Goal: Information Seeking & Learning: Learn about a topic

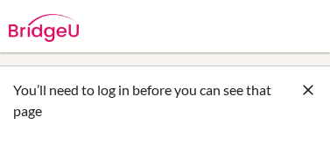
scroll to position [230, 0]
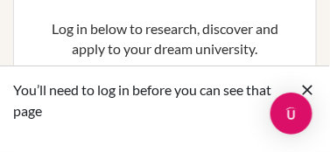
click at [310, 90] on icon at bounding box center [309, 90] width 18 height 18
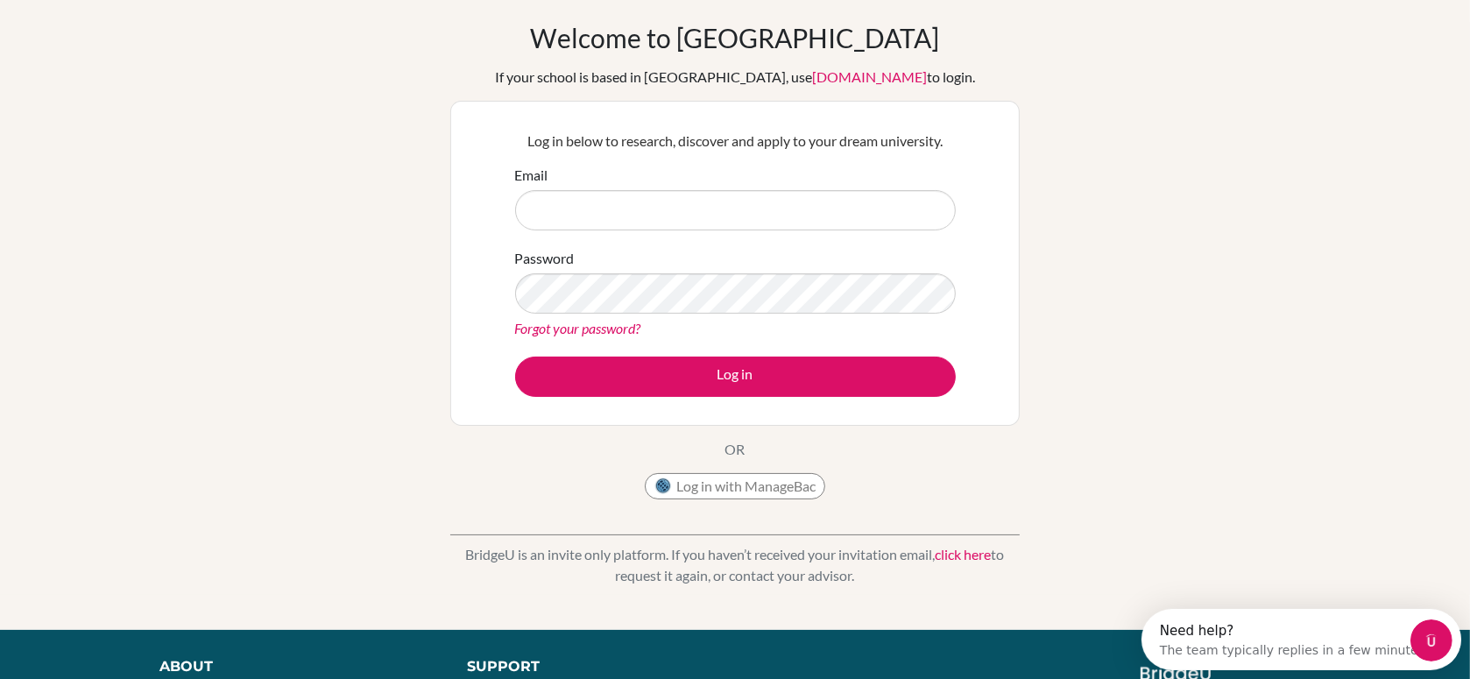
scroll to position [0, 0]
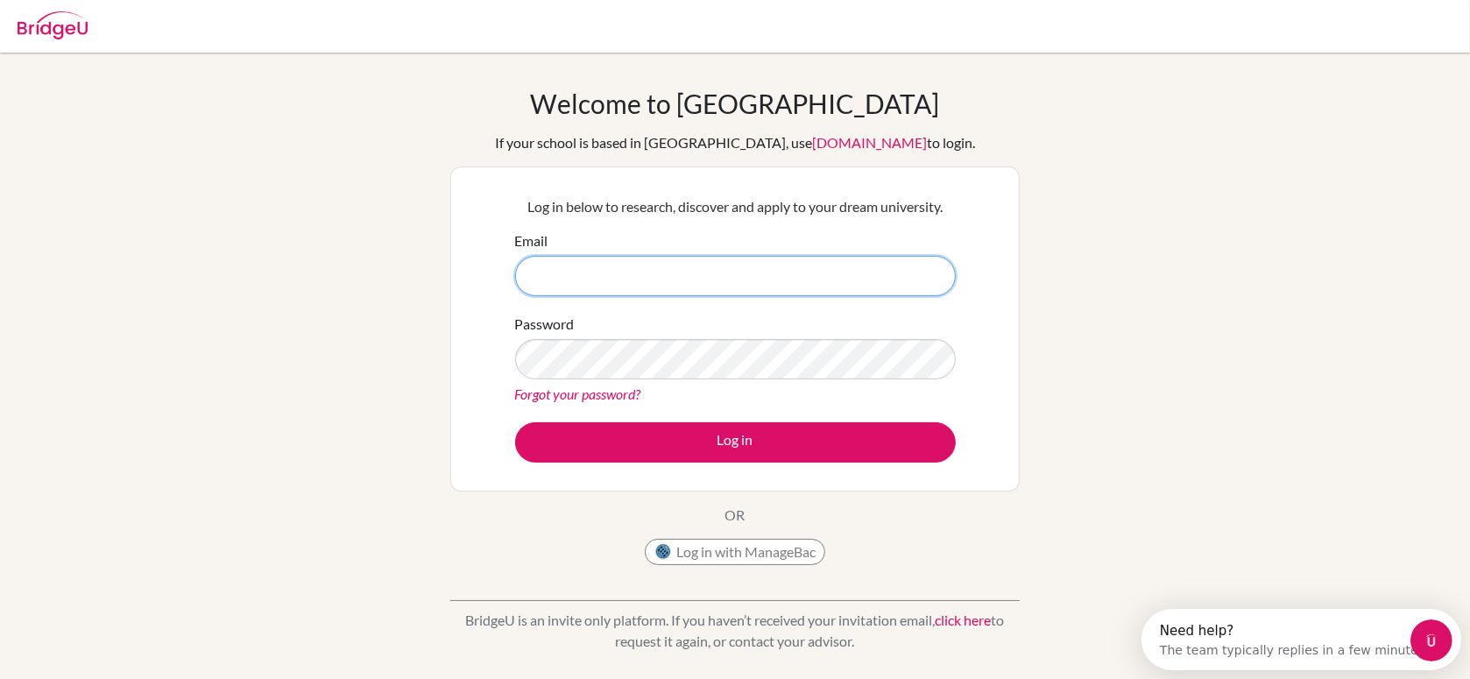
click at [329, 152] on input "Email" at bounding box center [735, 276] width 441 height 40
type input "[EMAIL_ADDRESS][DOMAIN_NAME]"
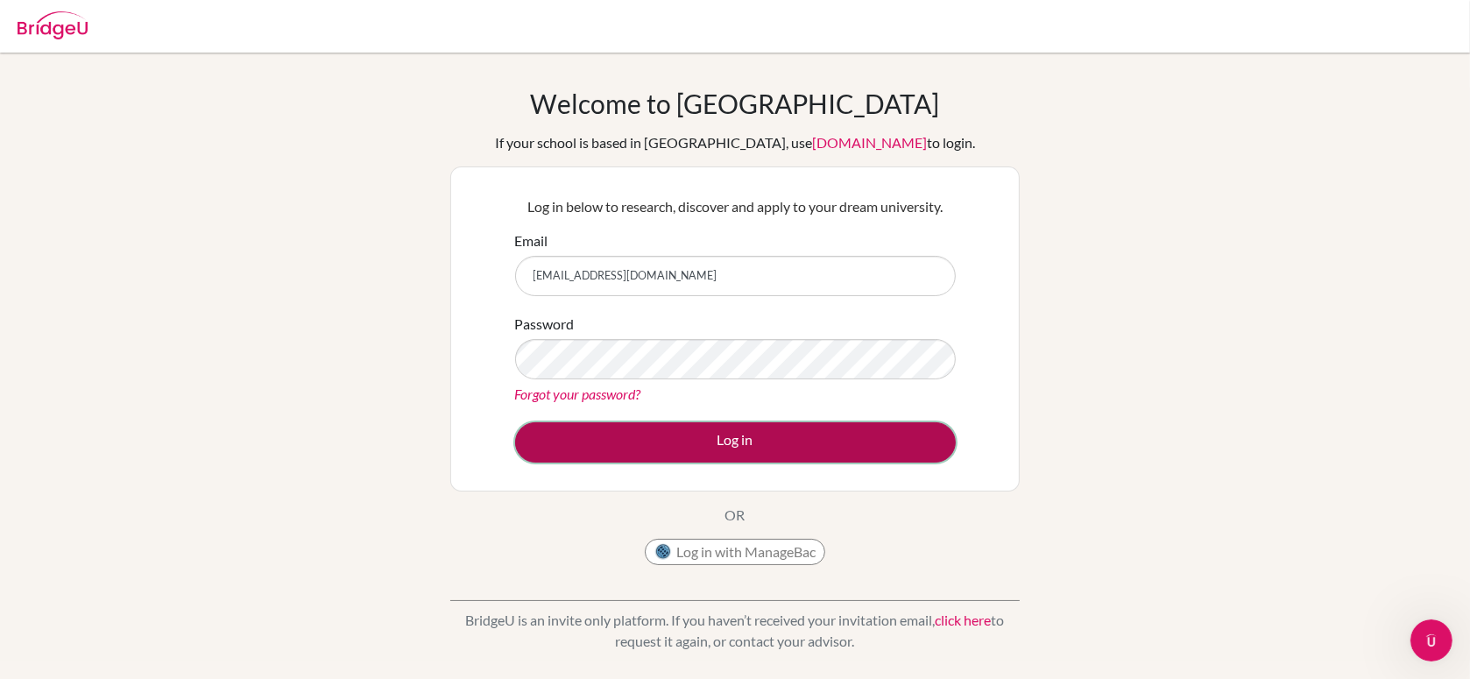
click at [329, 152] on button "Log in" at bounding box center [735, 442] width 441 height 40
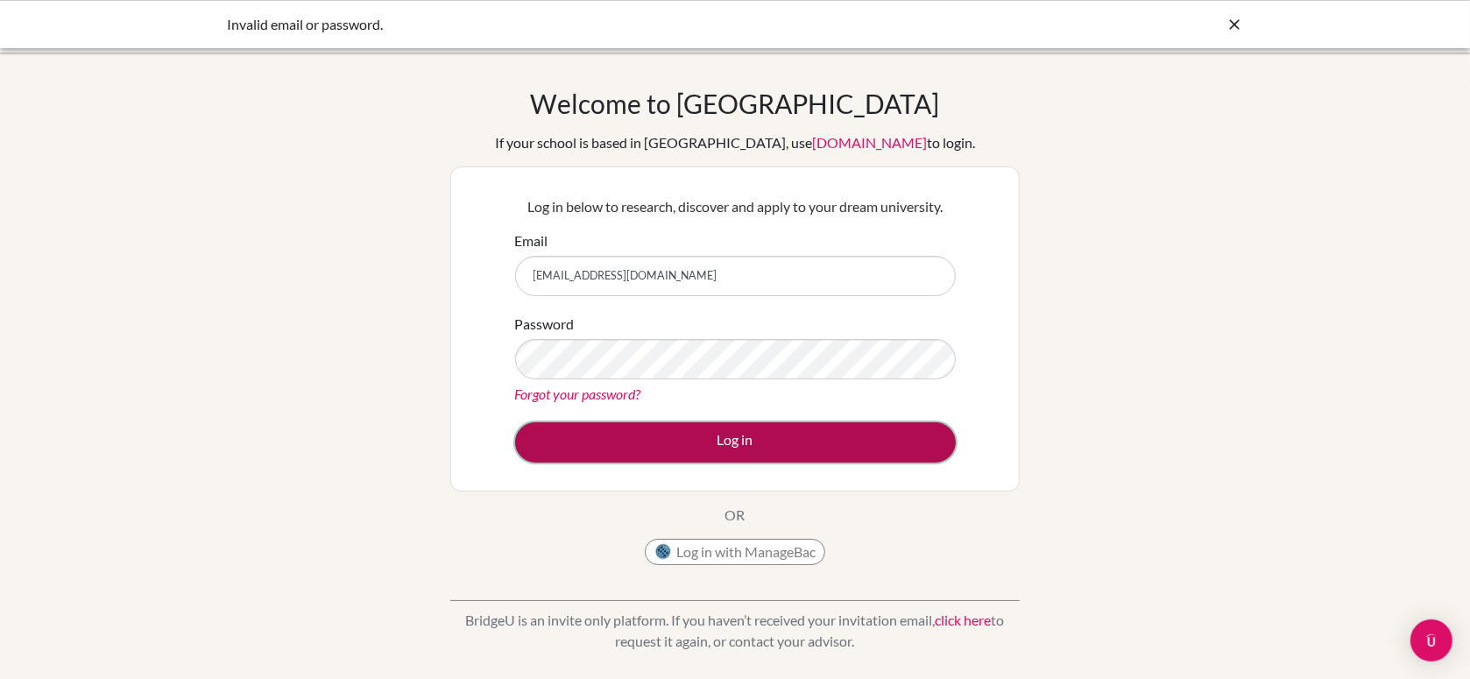
click at [703, 440] on button "Log in" at bounding box center [735, 442] width 441 height 40
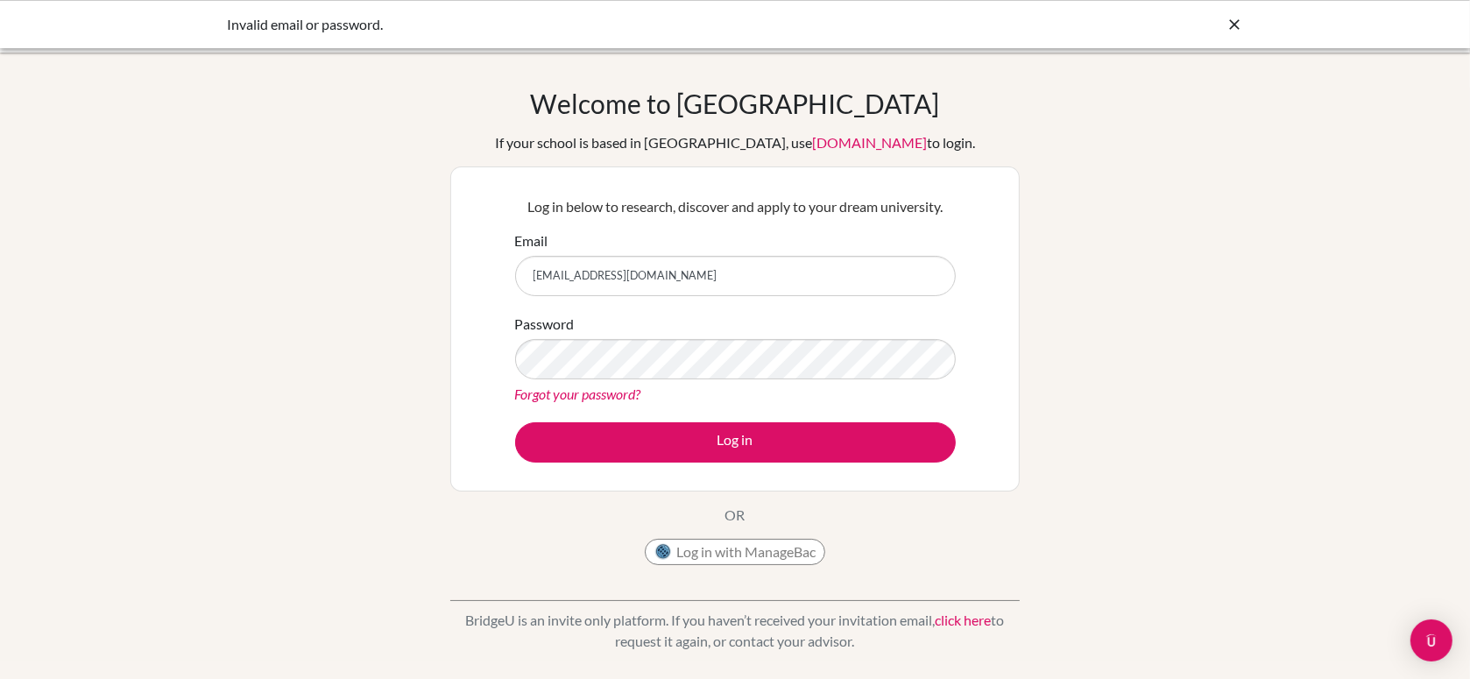
click at [811, 464] on div "Log in below to research, discover and apply to your dream university. Email li…" at bounding box center [735, 329] width 463 height 288
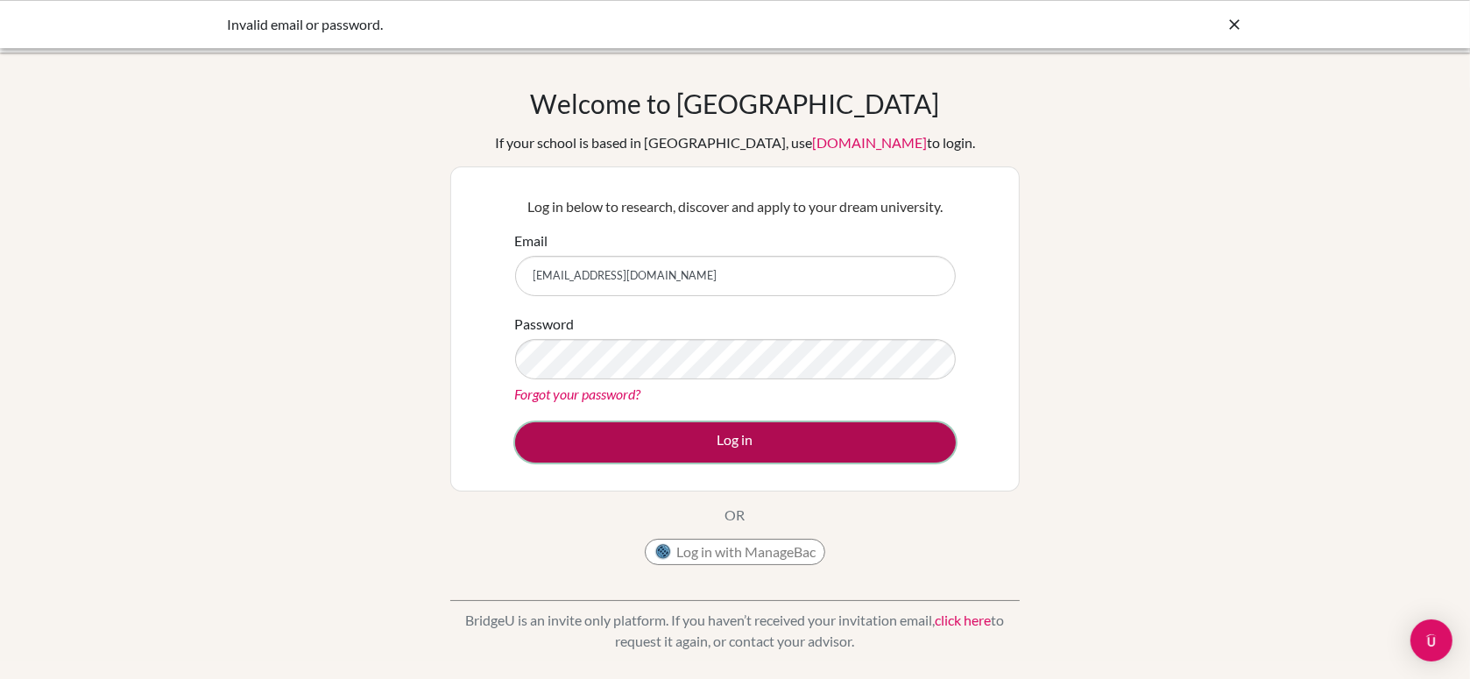
click at [825, 445] on button "Log in" at bounding box center [735, 442] width 441 height 40
click at [840, 445] on button "Log in" at bounding box center [735, 442] width 441 height 40
click at [787, 442] on button "Log in" at bounding box center [735, 442] width 441 height 40
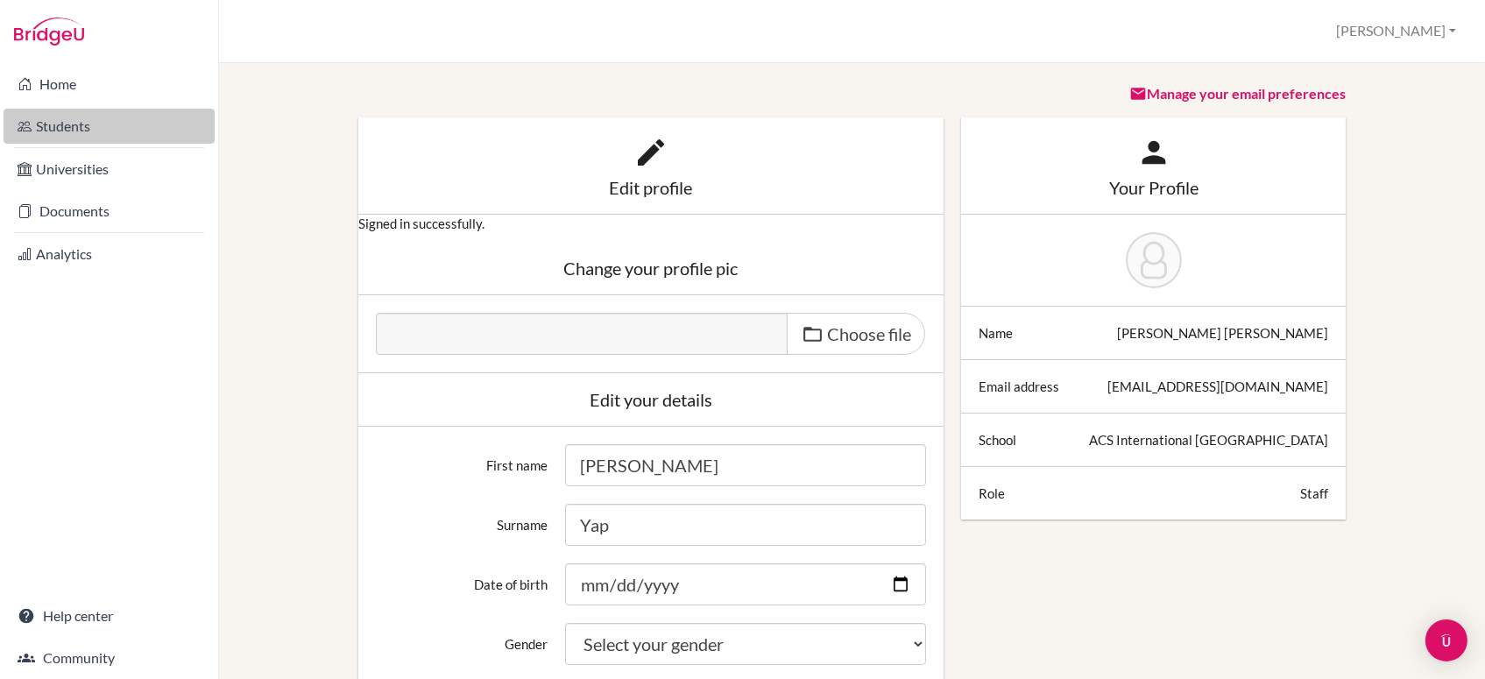
click at [95, 128] on link "Students" at bounding box center [109, 126] width 211 height 35
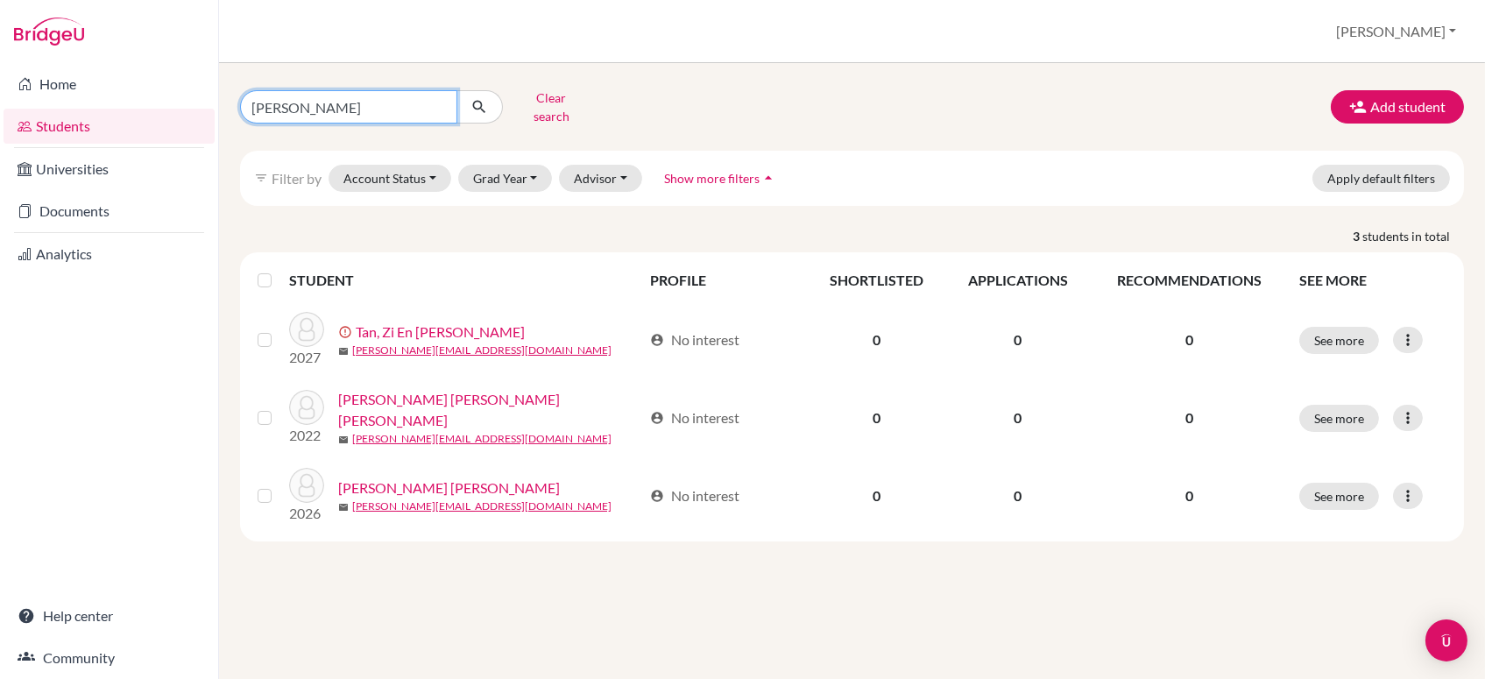
drag, startPoint x: 371, startPoint y: 103, endPoint x: 353, endPoint y: 120, distance: 24.8
click at [367, 107] on input "[PERSON_NAME]" at bounding box center [348, 106] width 217 height 33
type input "n"
type input "kenzie"
click button "submit" at bounding box center [480, 106] width 46 height 33
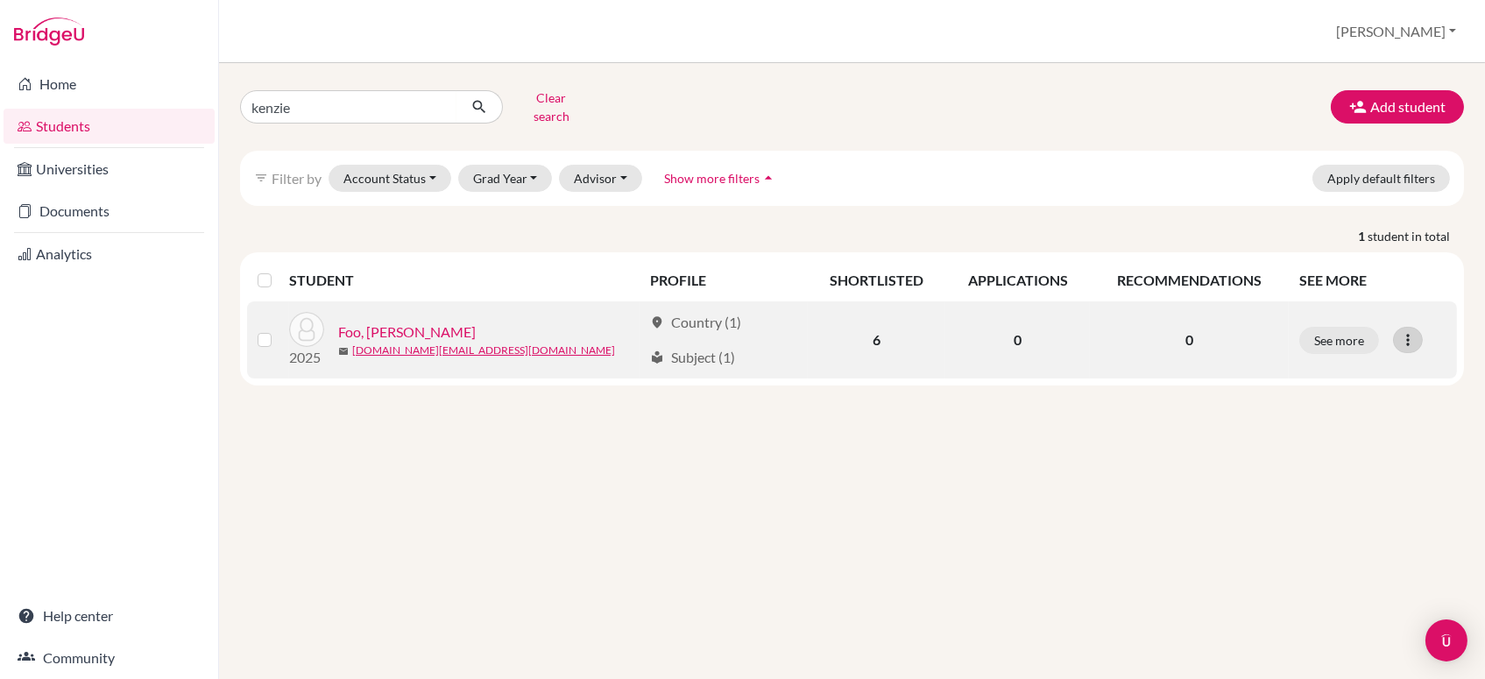
click at [1412, 331] on icon at bounding box center [1408, 340] width 18 height 18
click at [404, 322] on link "Foo, Yu Xi Kenzie" at bounding box center [407, 332] width 138 height 21
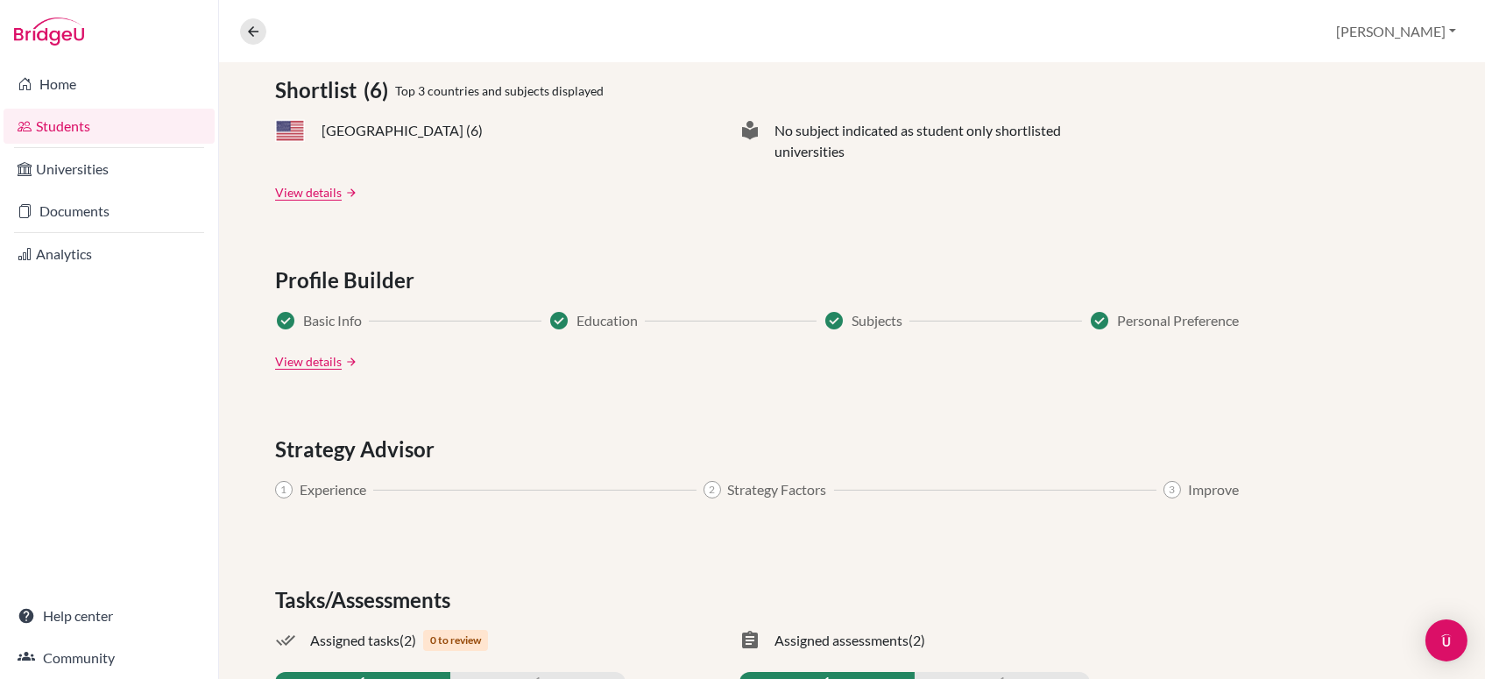
scroll to position [861, 0]
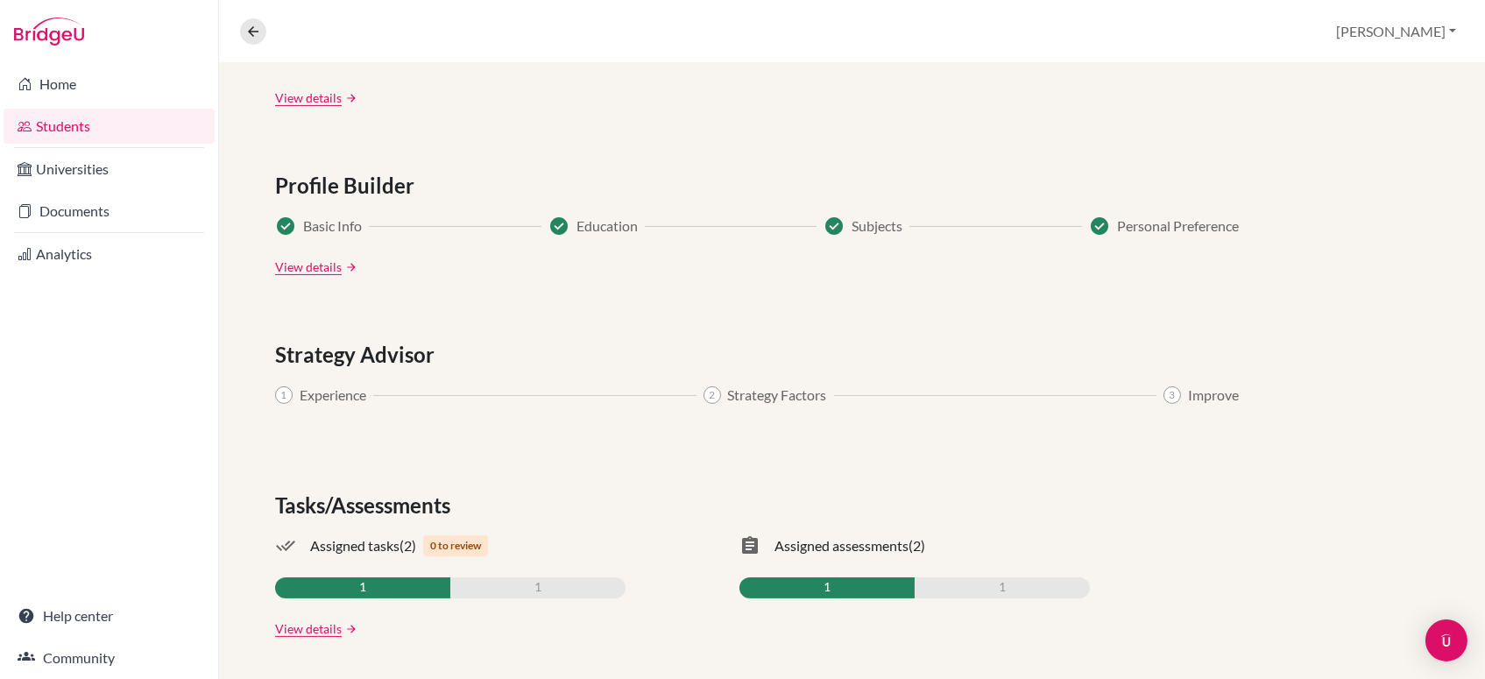
drag, startPoint x: 278, startPoint y: 400, endPoint x: 334, endPoint y: 365, distance: 65.7
click at [278, 397] on span "1" at bounding box center [284, 395] width 18 height 18
click at [337, 358] on span "Strategy Advisor" at bounding box center [358, 355] width 166 height 32
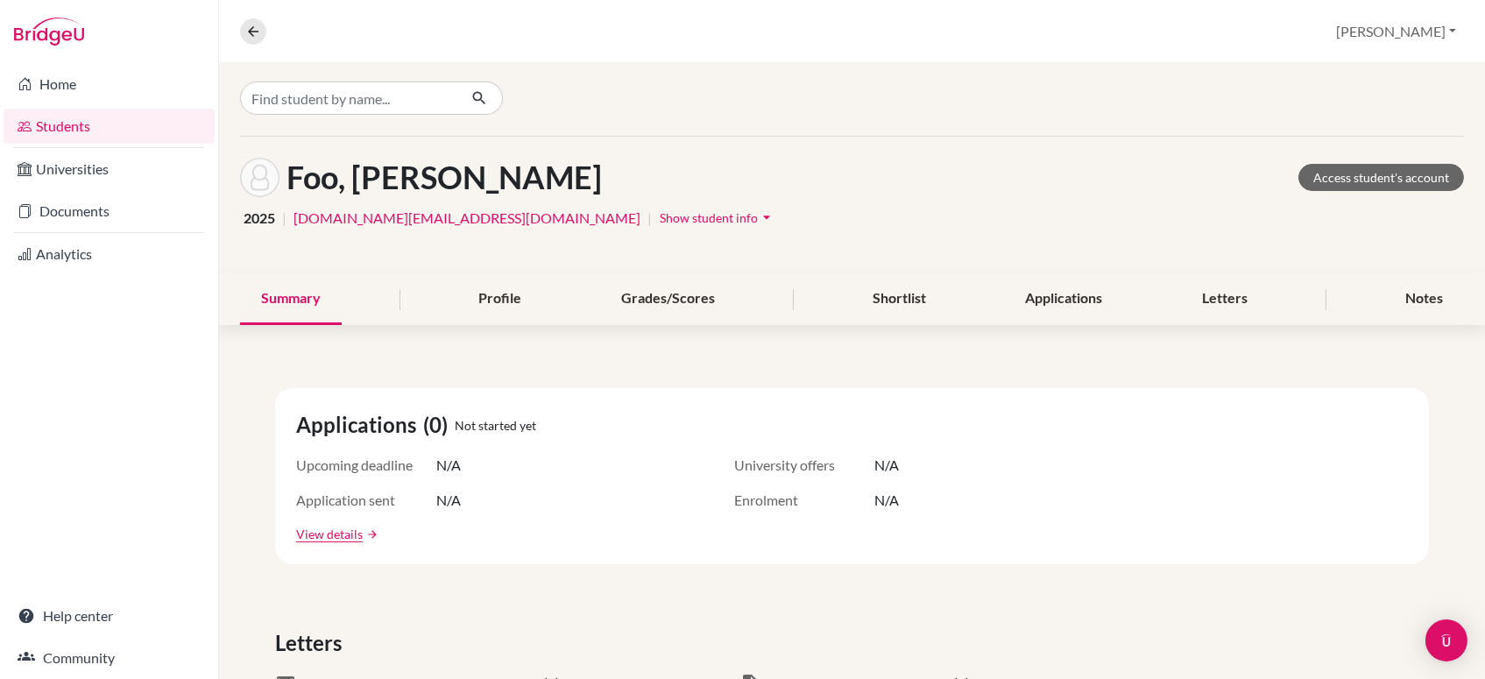
scroll to position [0, 0]
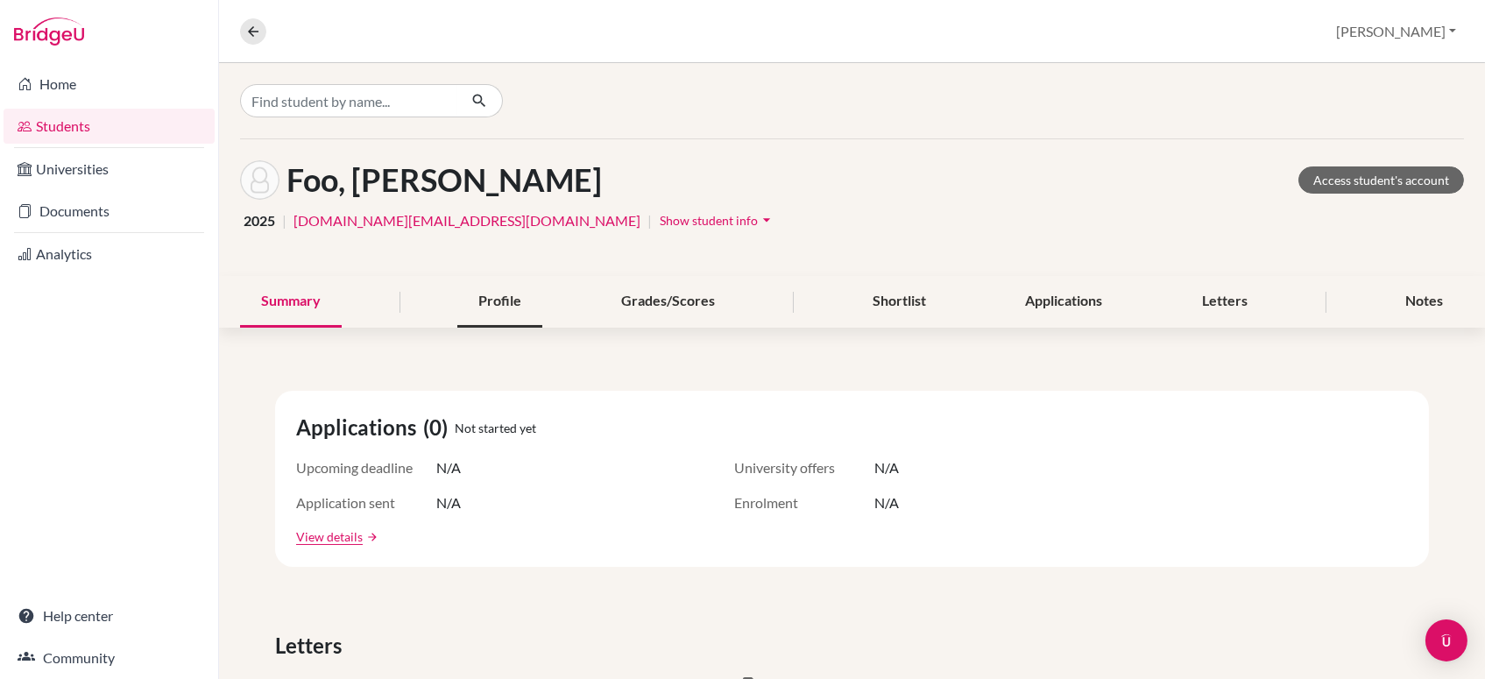
click at [484, 309] on div "Profile" at bounding box center [499, 302] width 85 height 52
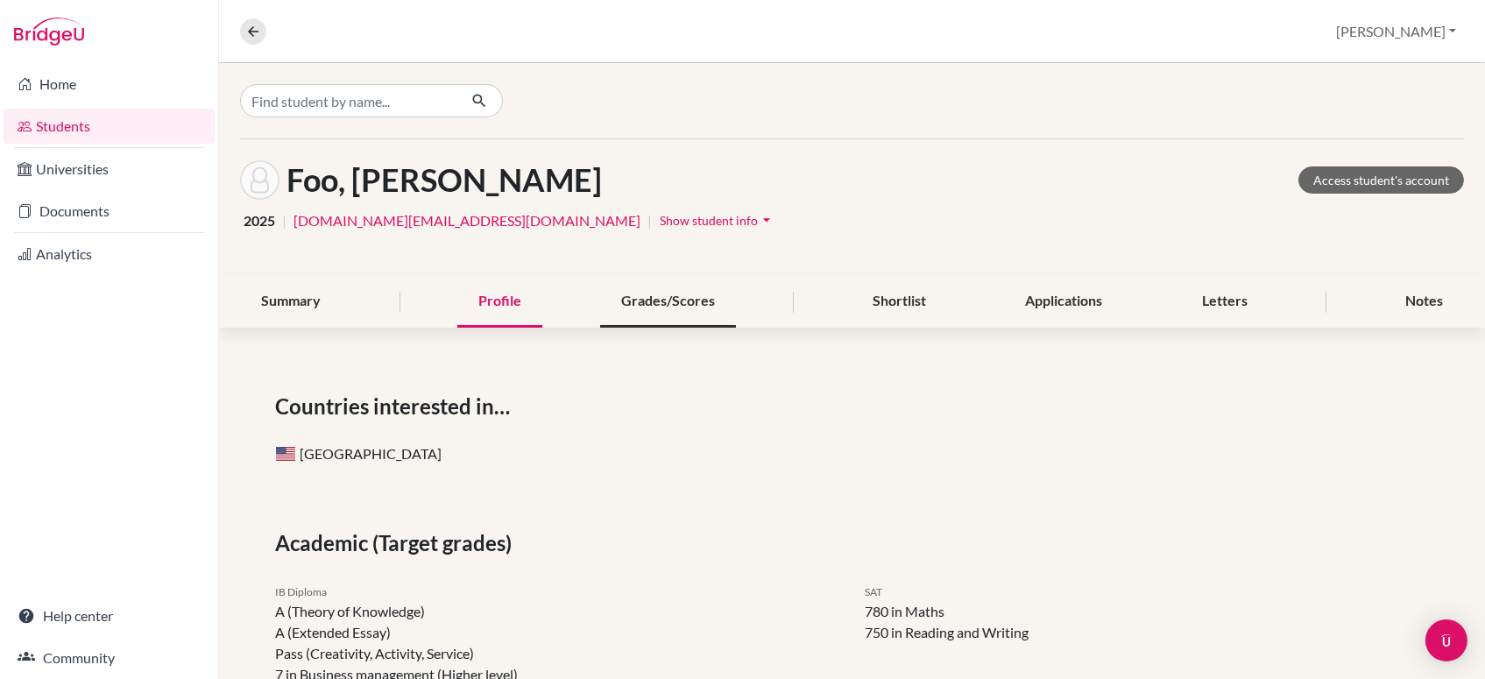
click at [689, 301] on div "Grades/Scores" at bounding box center [668, 302] width 136 height 52
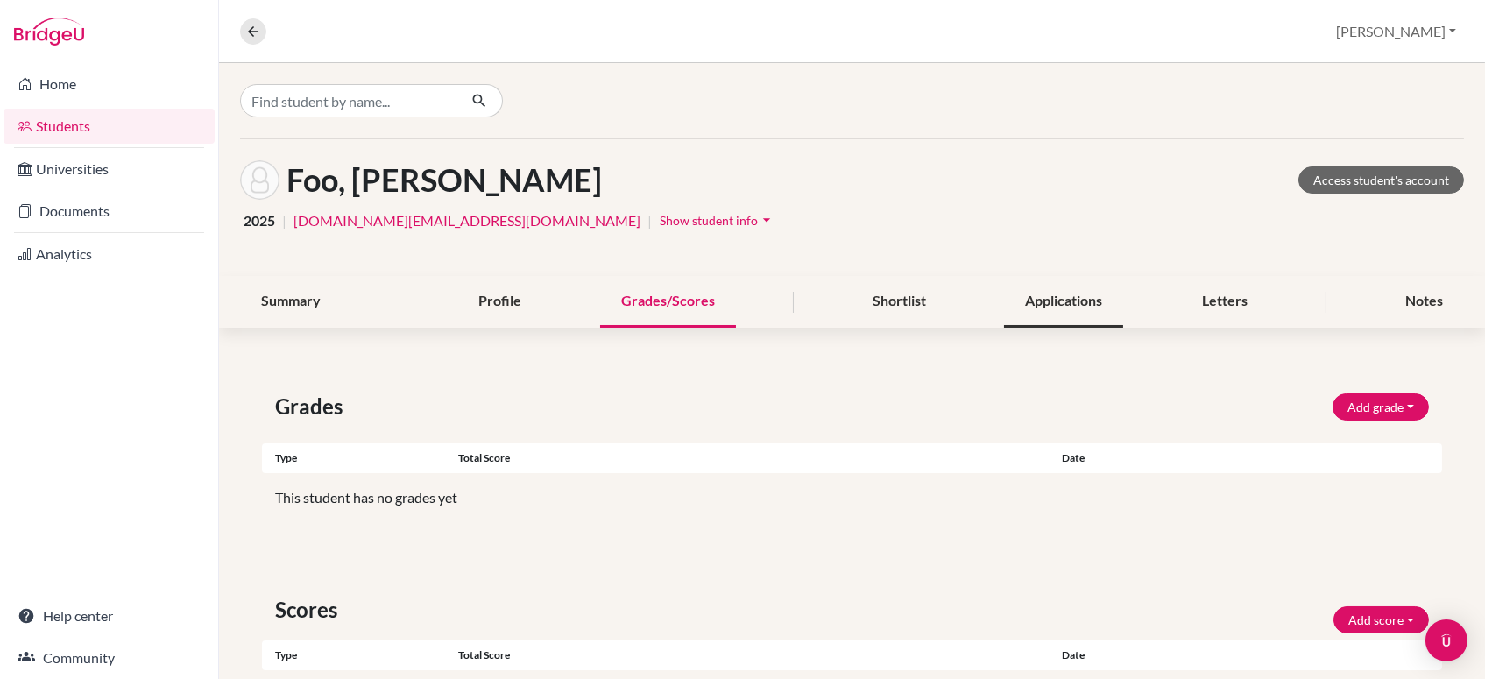
click at [1073, 302] on div "Applications" at bounding box center [1063, 302] width 119 height 52
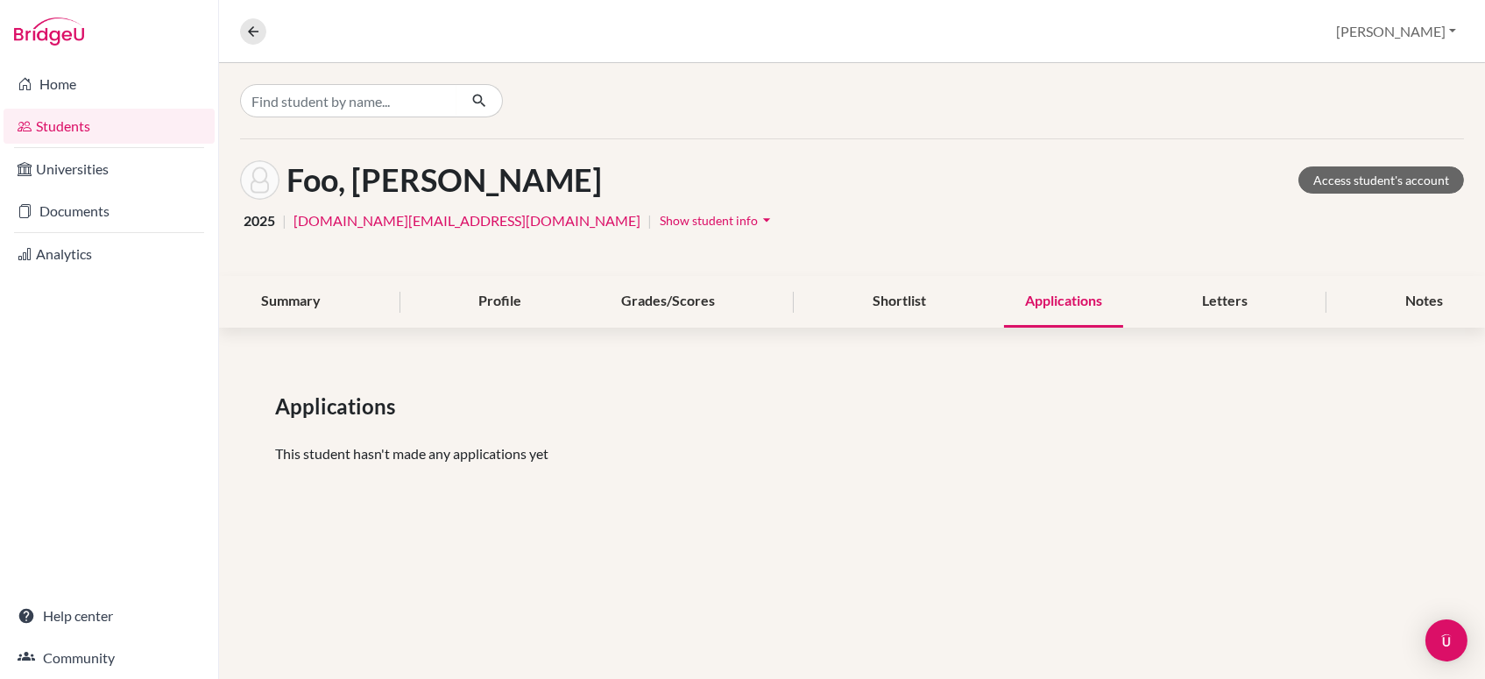
click at [758, 215] on icon "arrow_drop_down" at bounding box center [767, 220] width 18 height 18
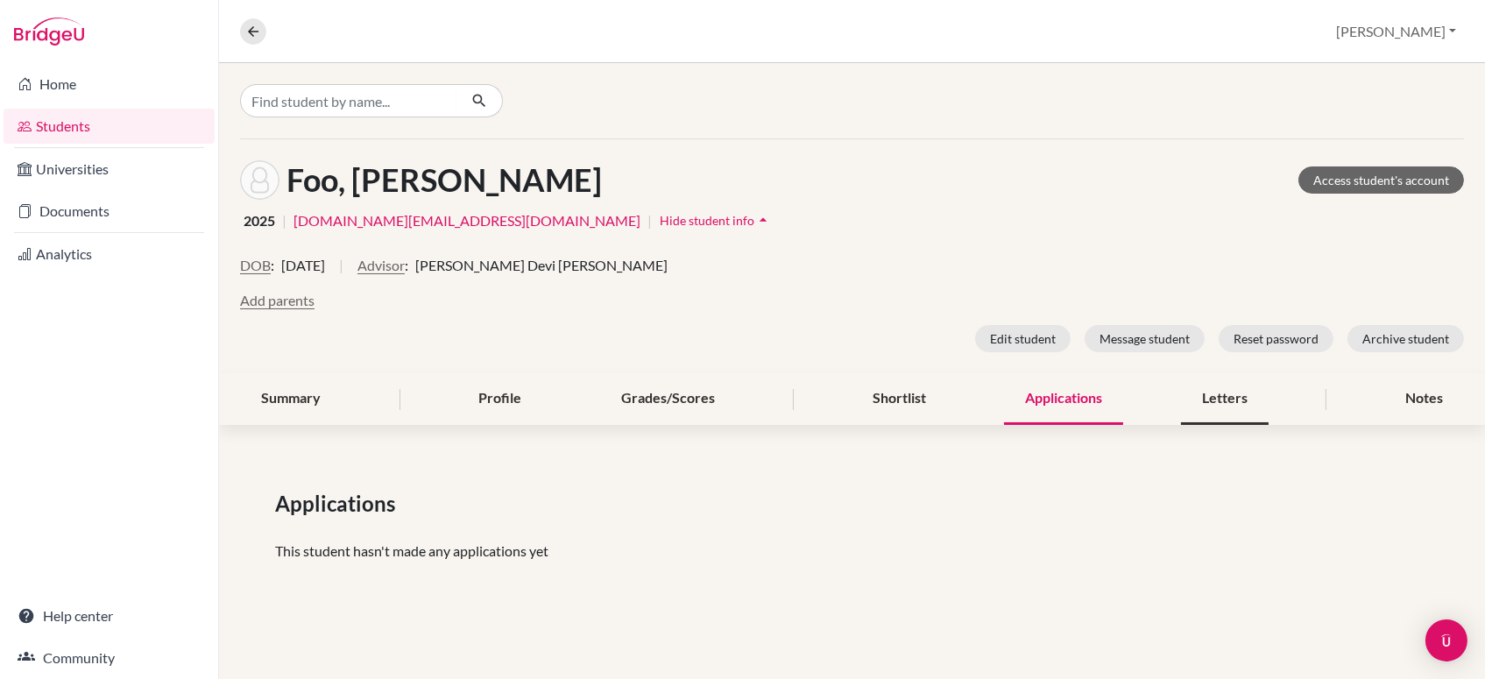
click at [1229, 407] on div "Letters" at bounding box center [1225, 399] width 88 height 52
click at [754, 219] on icon "arrow_drop_up" at bounding box center [763, 220] width 18 height 18
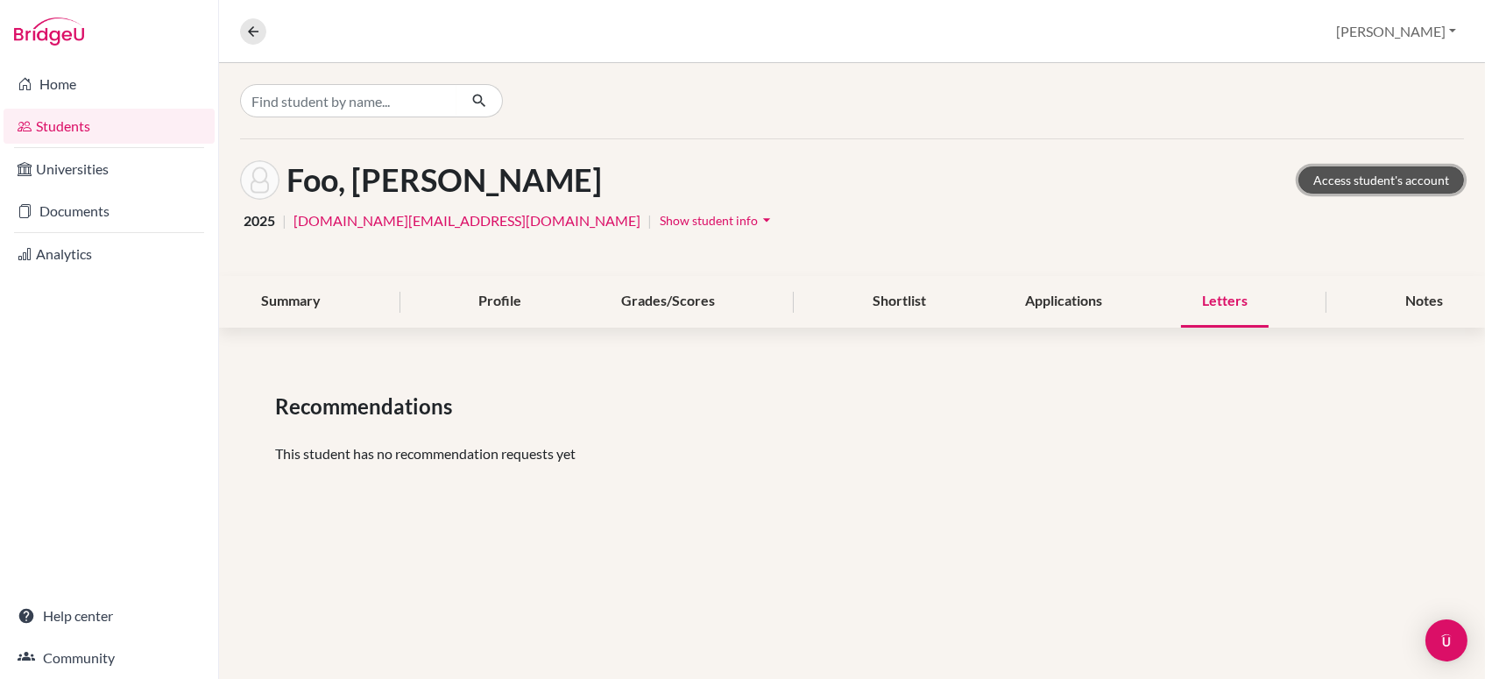
click at [1409, 181] on link "Access student's account" at bounding box center [1382, 179] width 166 height 27
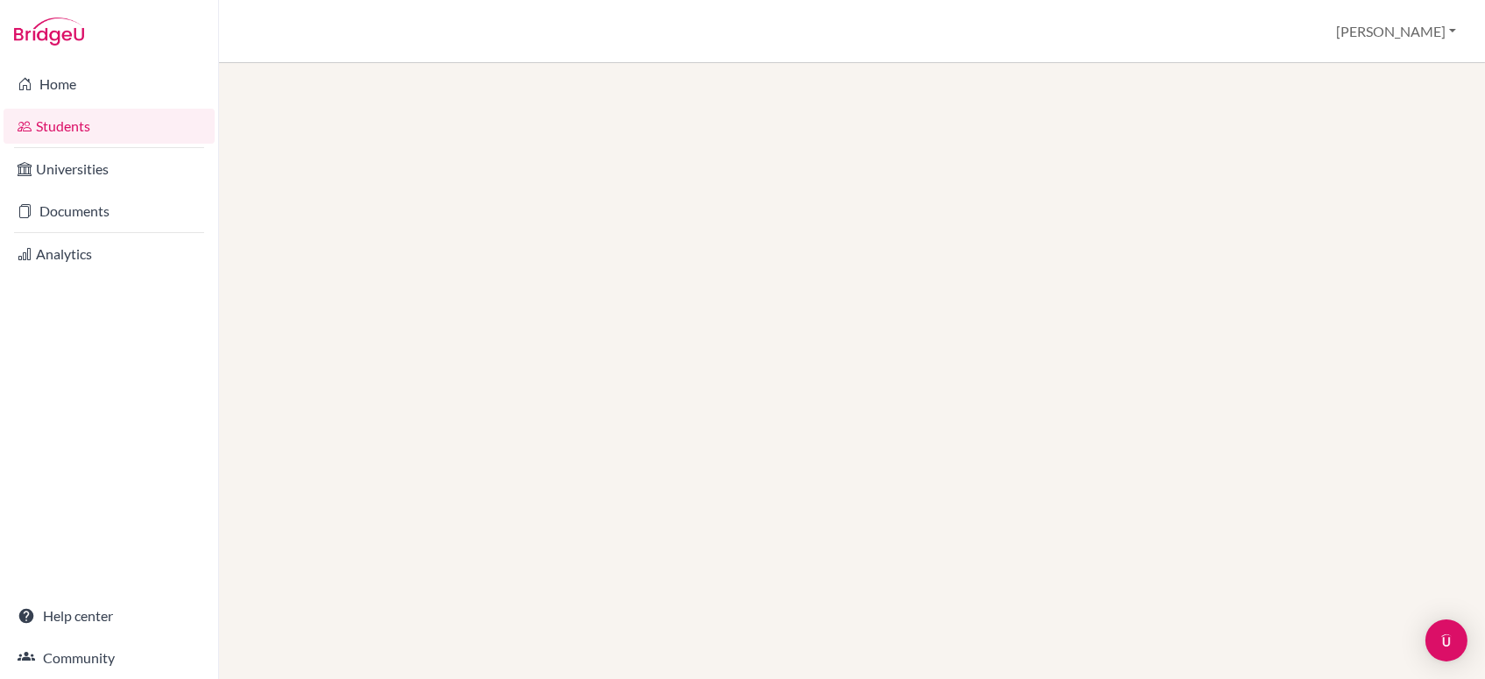
click at [109, 129] on link "Students" at bounding box center [109, 126] width 211 height 35
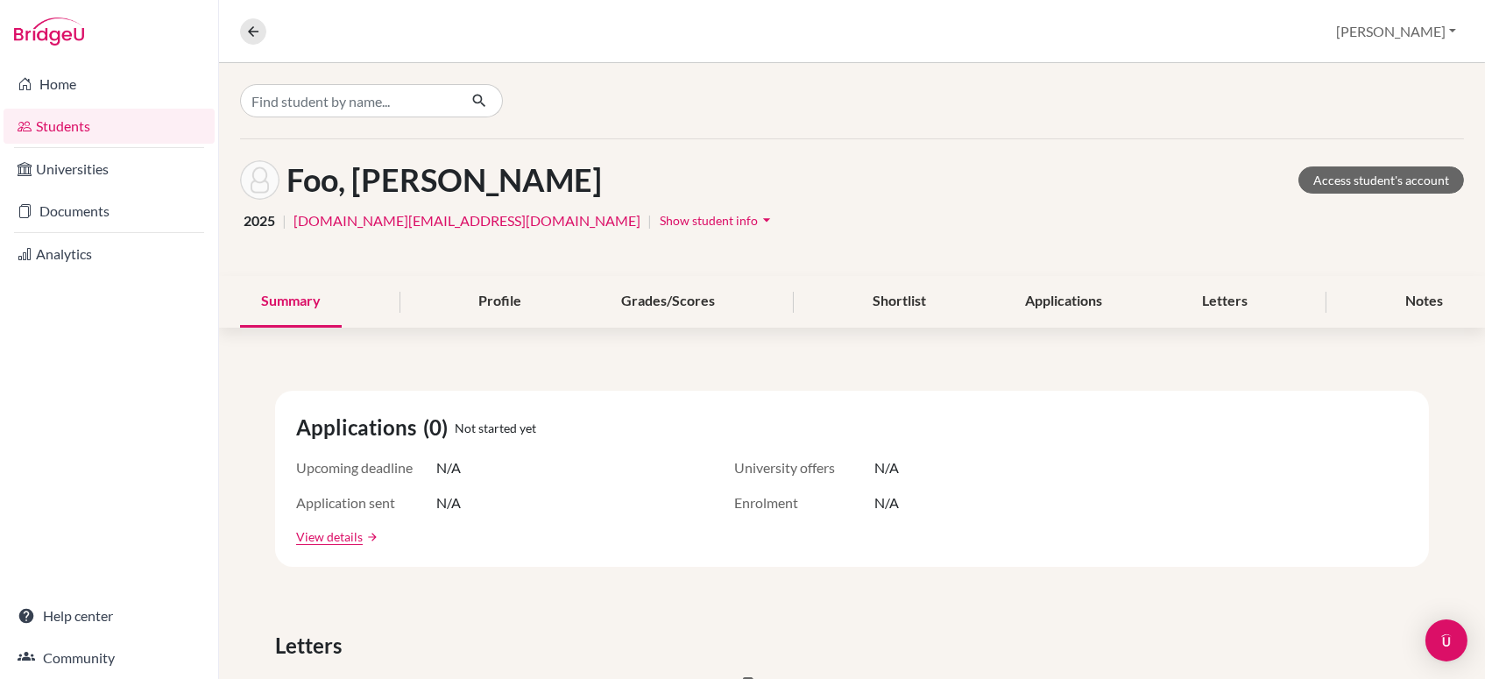
click at [758, 223] on icon "arrow_drop_down" at bounding box center [767, 220] width 18 height 18
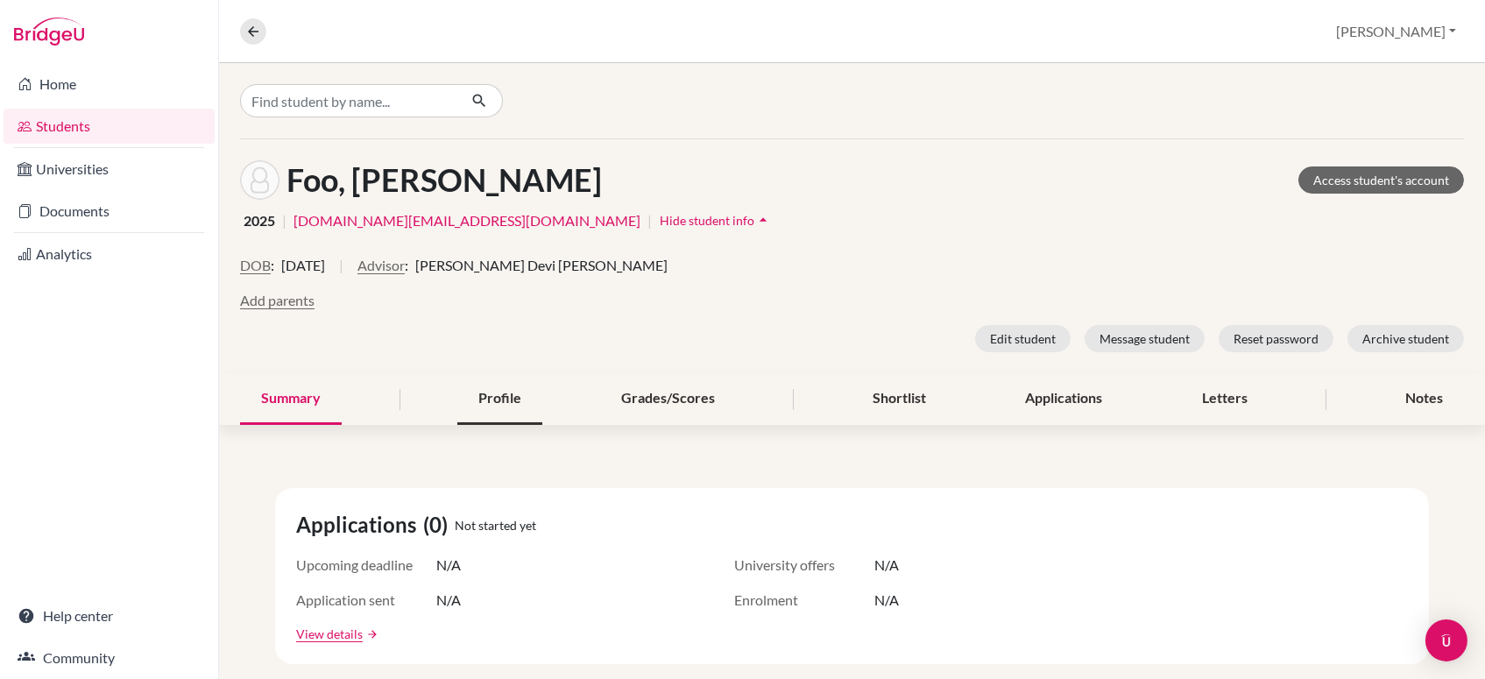
click at [506, 400] on div "Profile" at bounding box center [499, 399] width 85 height 52
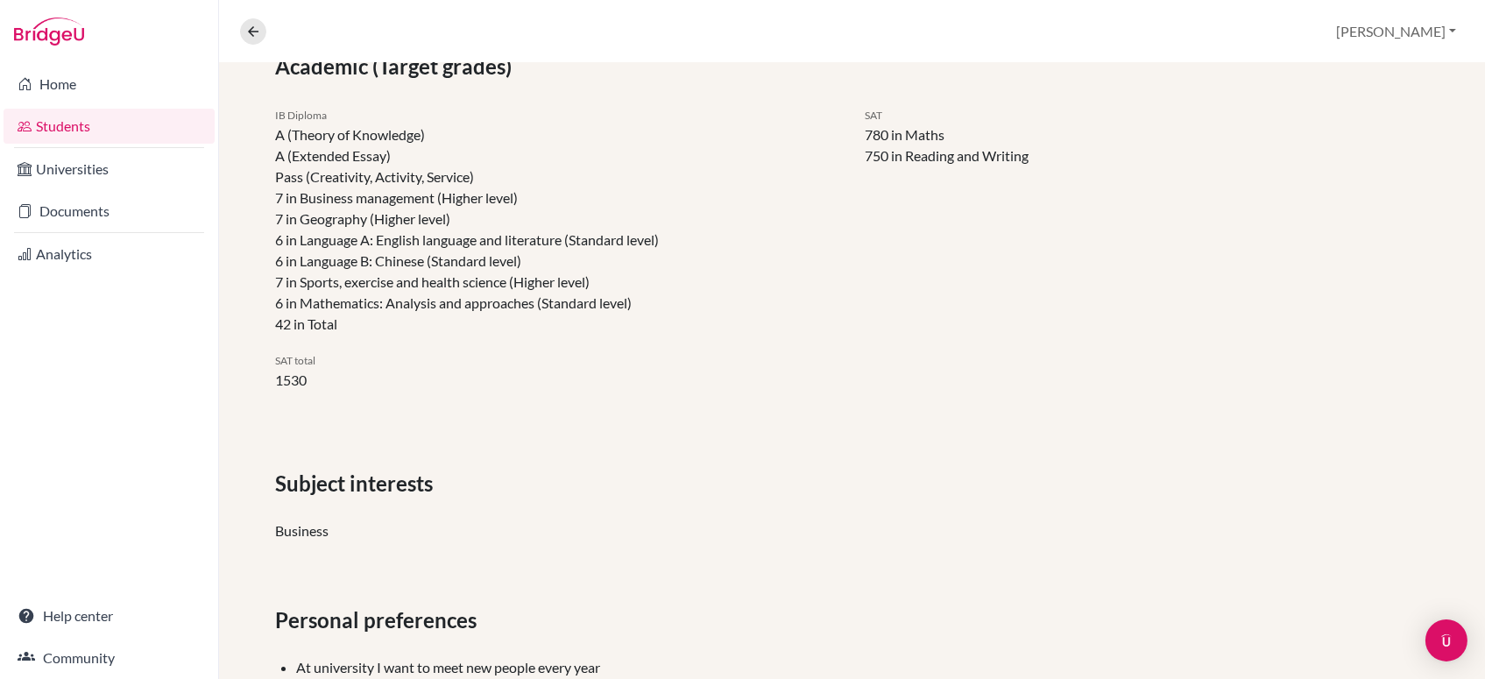
scroll to position [157, 0]
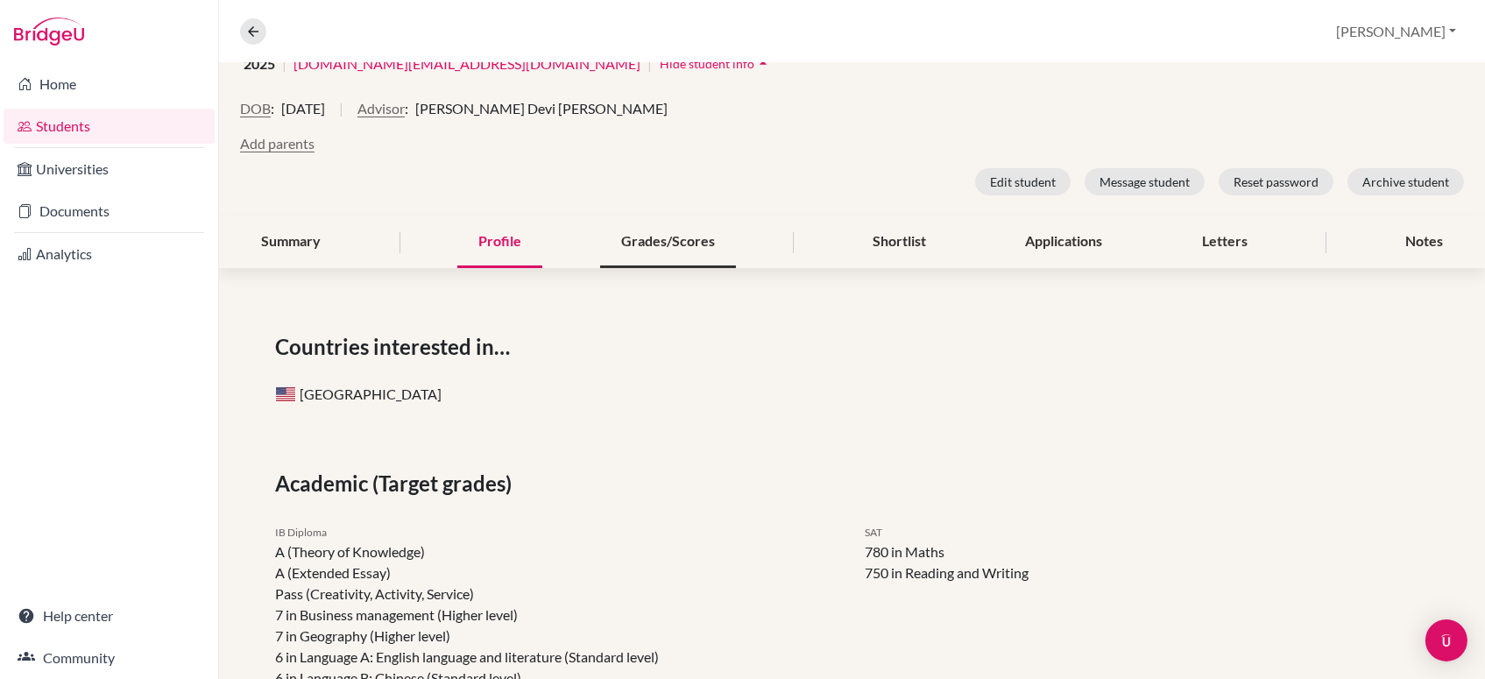
click at [673, 230] on div "Grades/Scores" at bounding box center [668, 242] width 136 height 52
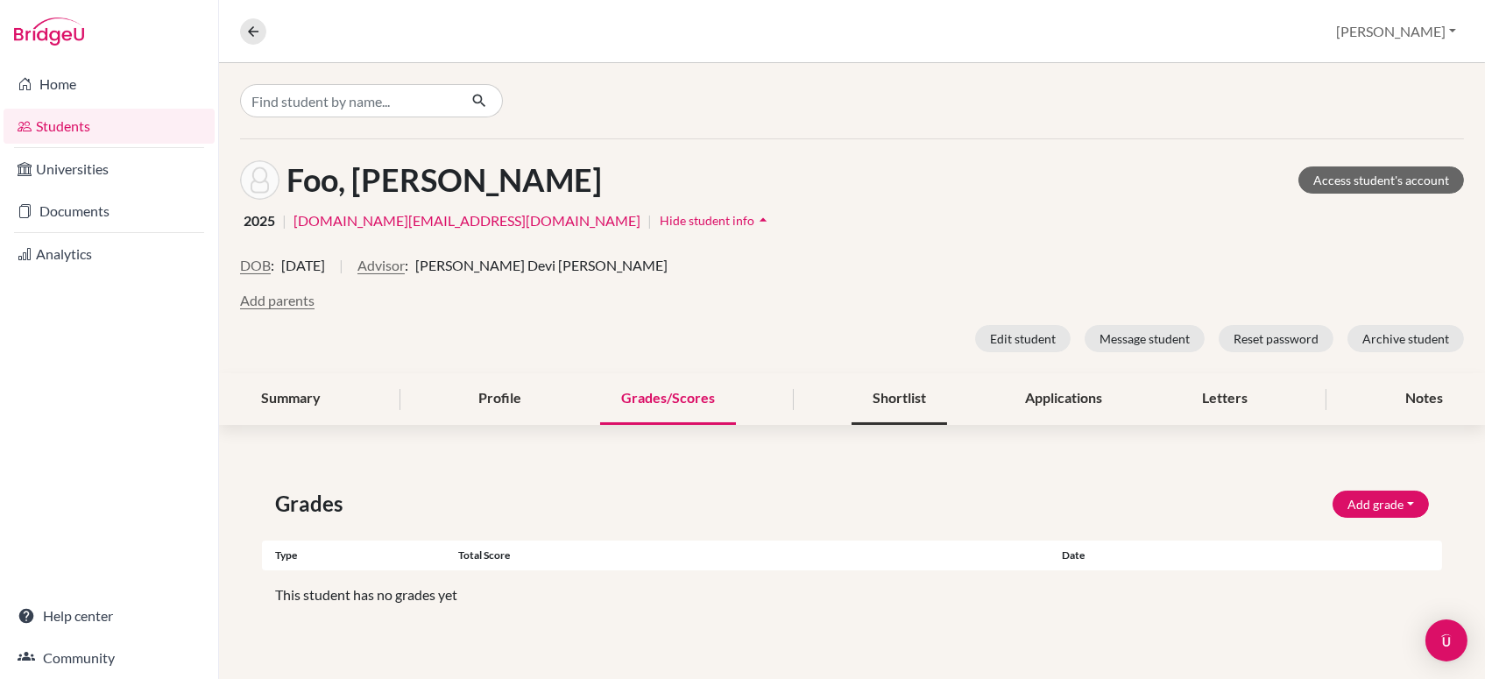
click at [900, 394] on div "Shortlist" at bounding box center [900, 399] width 96 height 52
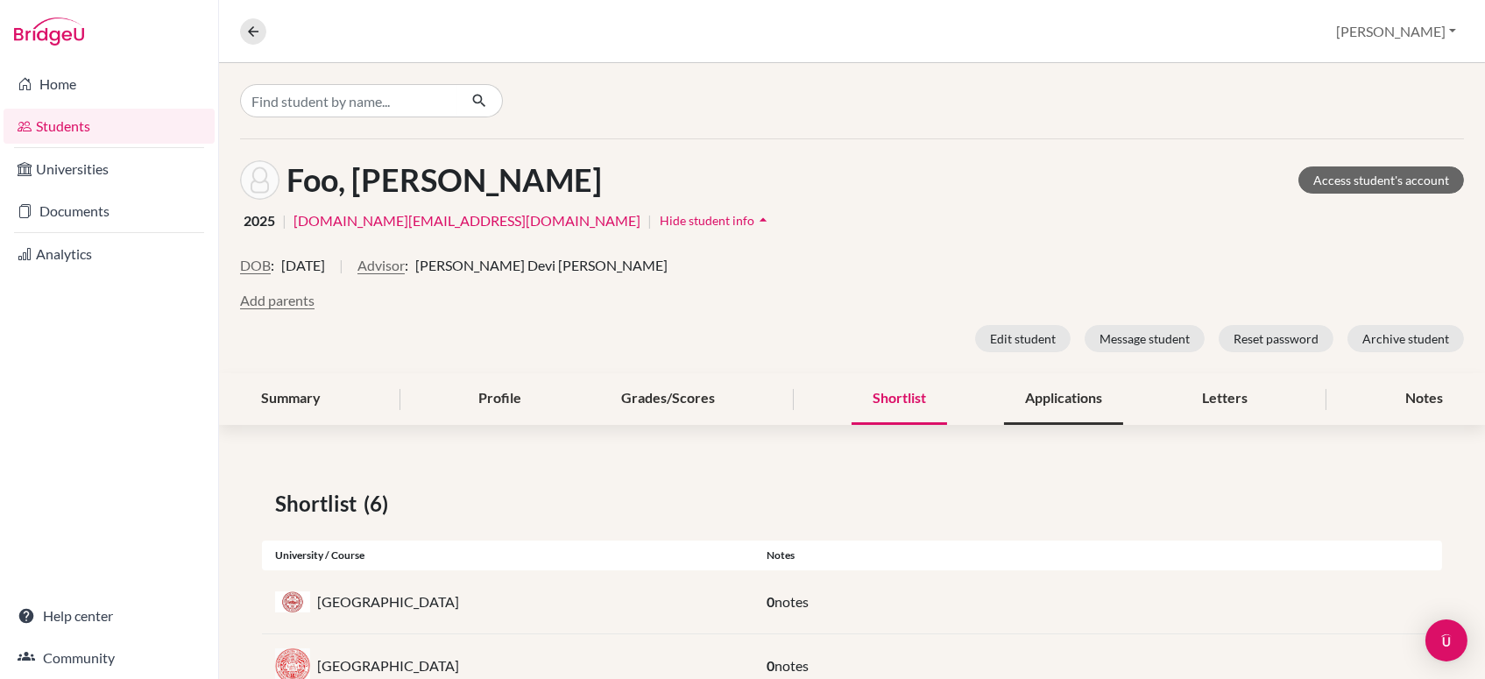
click at [1062, 406] on div "Applications" at bounding box center [1063, 399] width 119 height 52
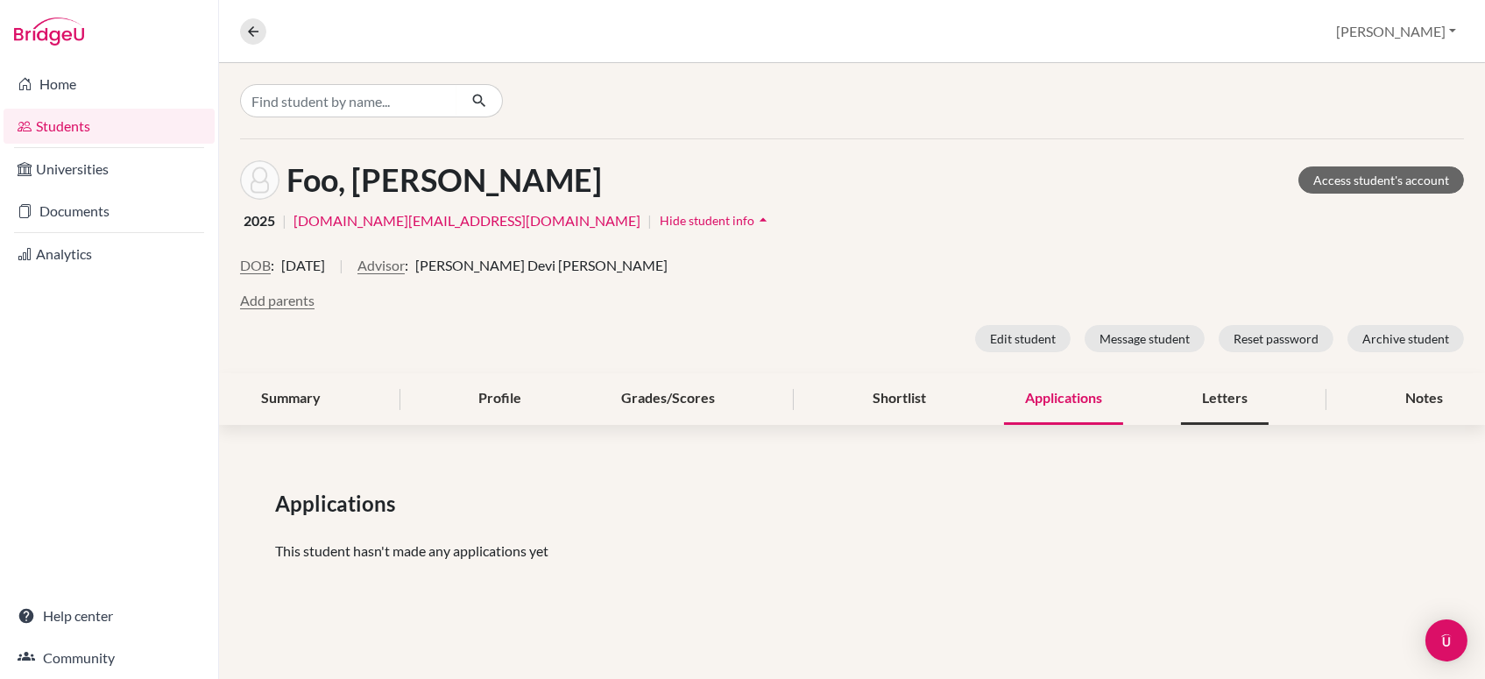
click at [1226, 406] on div "Letters" at bounding box center [1225, 399] width 88 height 52
click at [1407, 396] on div "Notes" at bounding box center [1425, 399] width 80 height 52
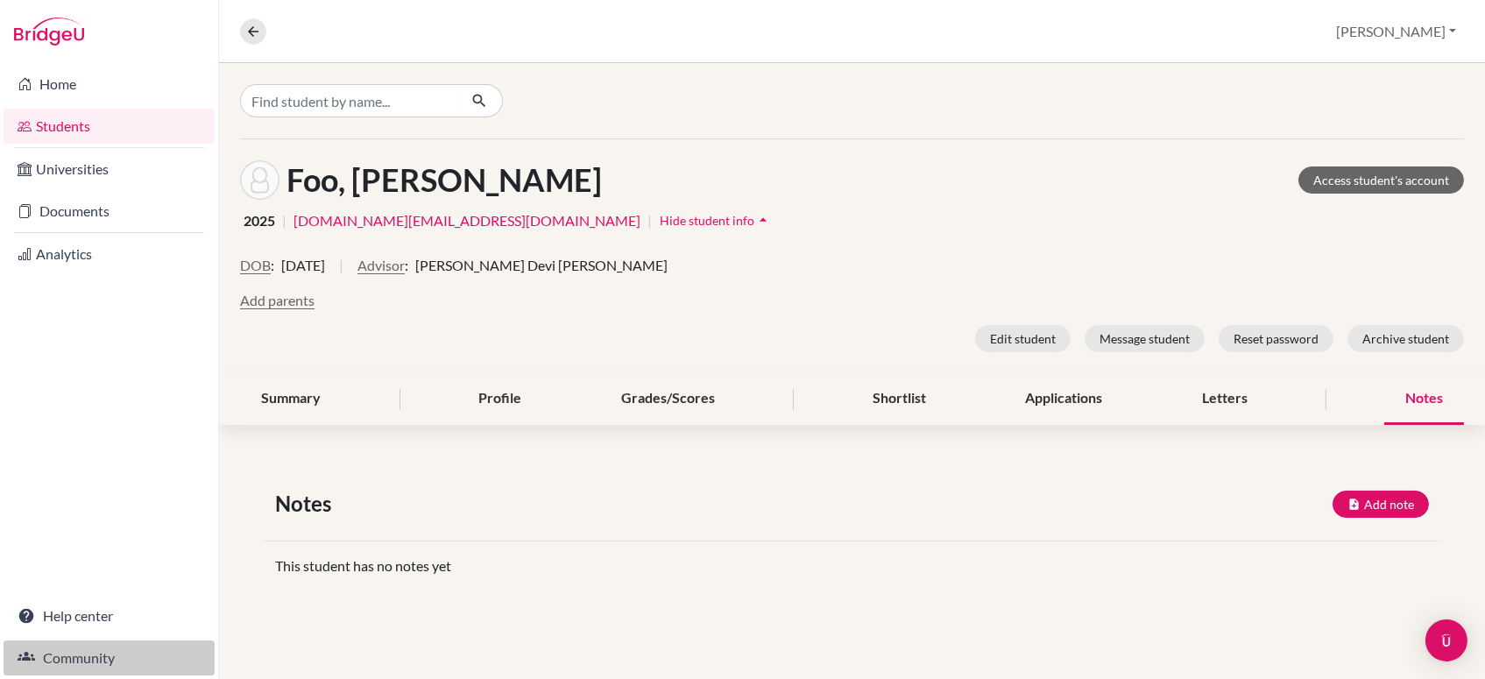
click at [88, 656] on link "Community" at bounding box center [109, 658] width 211 height 35
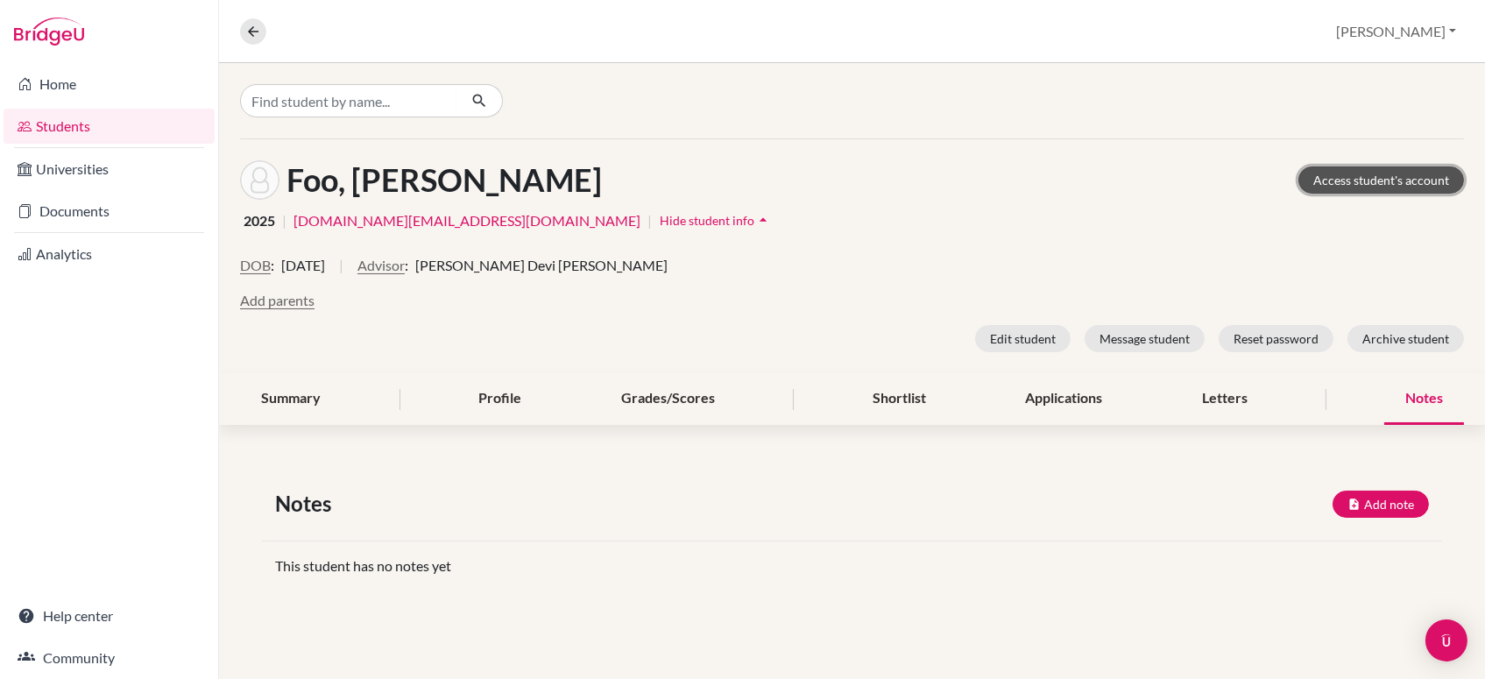
click at [1427, 174] on link "Access student's account" at bounding box center [1382, 179] width 166 height 27
